Goal: Navigation & Orientation: Find specific page/section

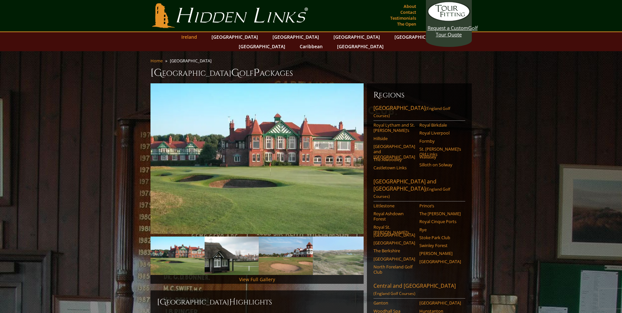
click at [200, 37] on link "Ireland" at bounding box center [189, 37] width 22 height 10
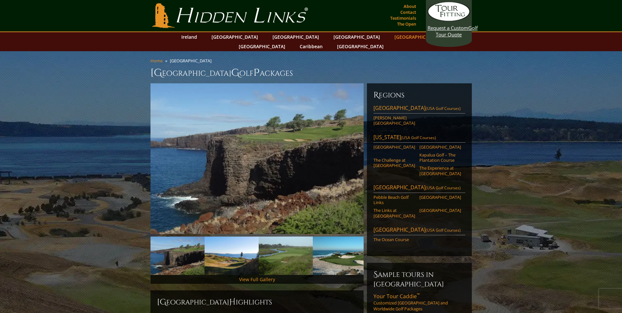
click at [391, 38] on link "[GEOGRAPHIC_DATA]" at bounding box center [417, 37] width 53 height 10
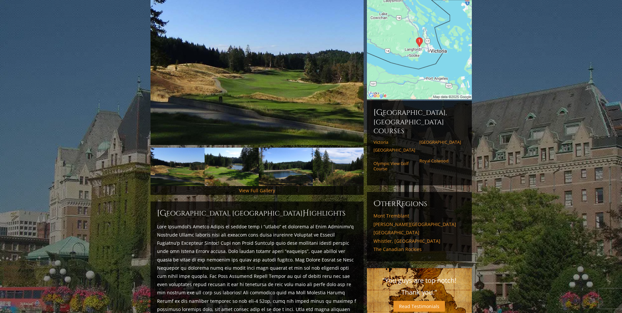
scroll to position [98, 0]
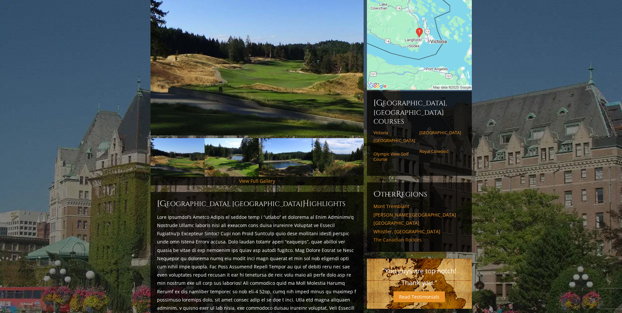
click at [408, 237] on link "The Canadian Rockies" at bounding box center [419, 240] width 92 height 6
